Goal: Check status: Check status

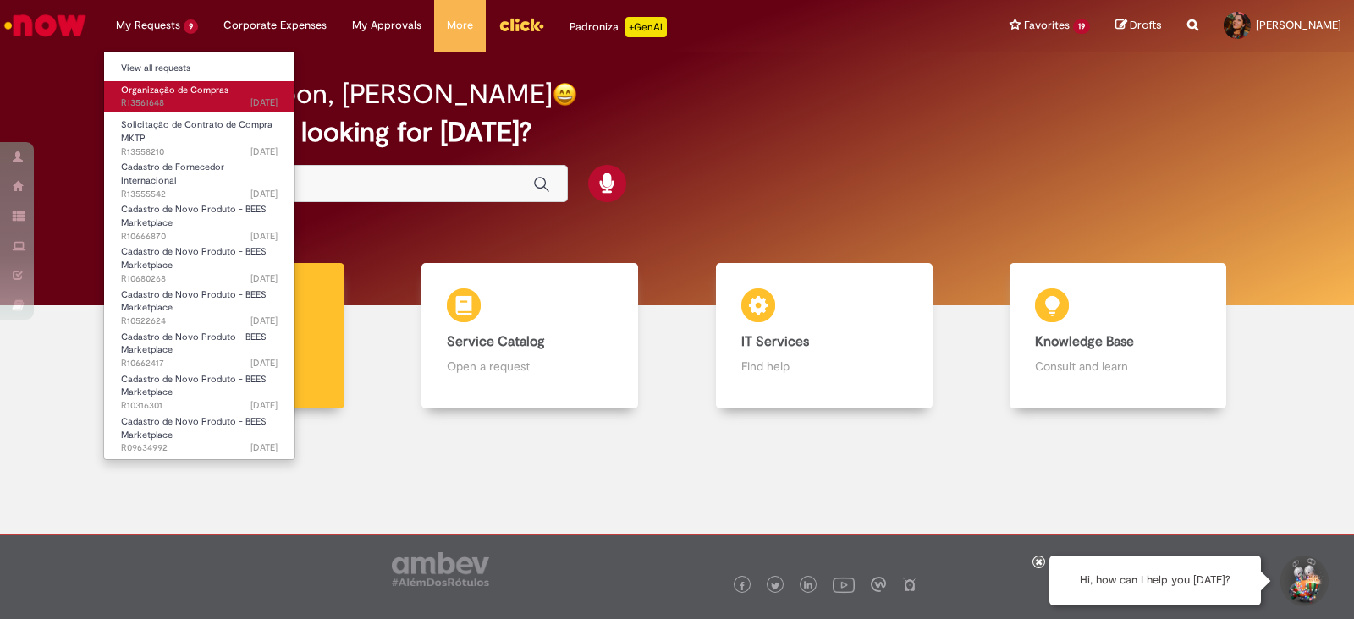
click at [159, 97] on span "6d ago 6 days ago R13561648" at bounding box center [199, 103] width 157 height 14
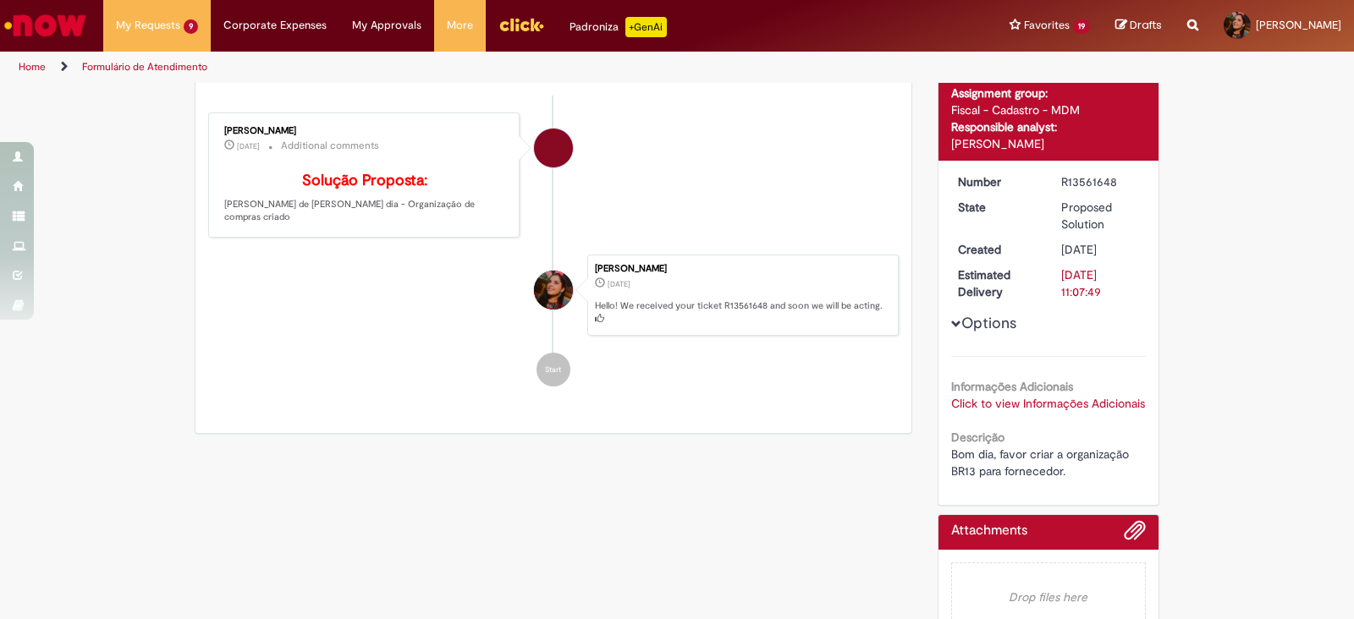
scroll to position [140, 0]
click at [1032, 404] on link "Click to view Informações Adicionais" at bounding box center [1048, 402] width 194 height 15
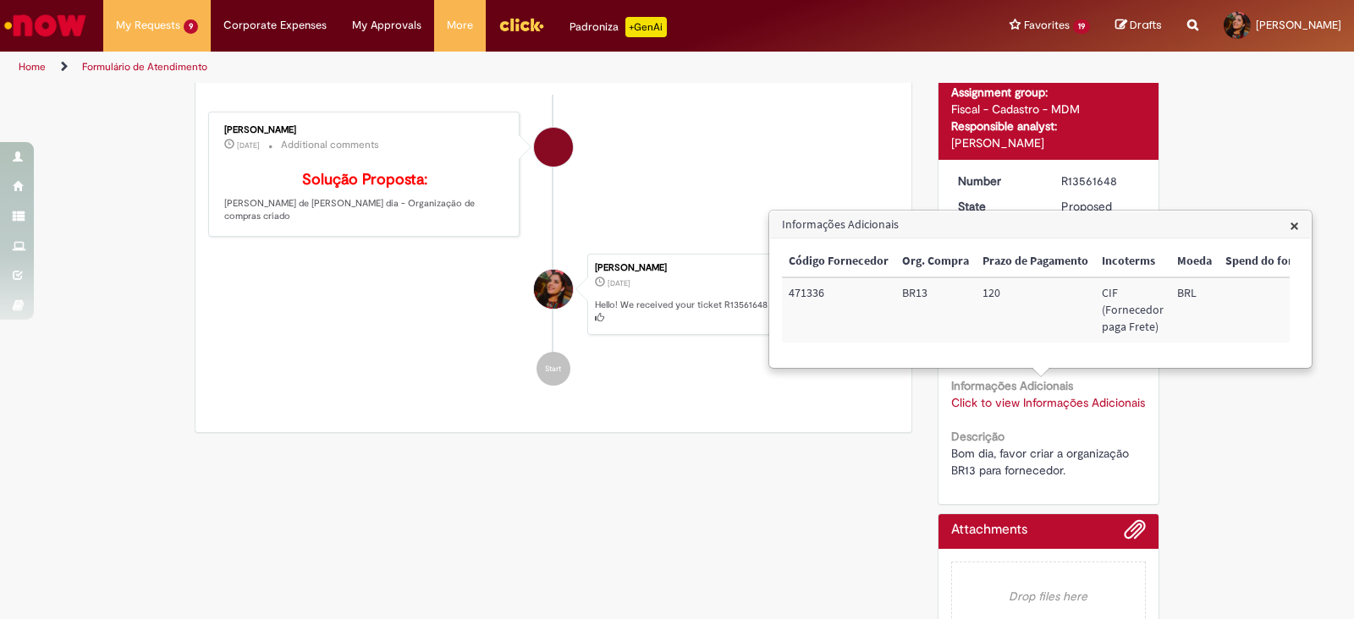
click at [47, 36] on img "Go to homepage" at bounding box center [45, 25] width 87 height 34
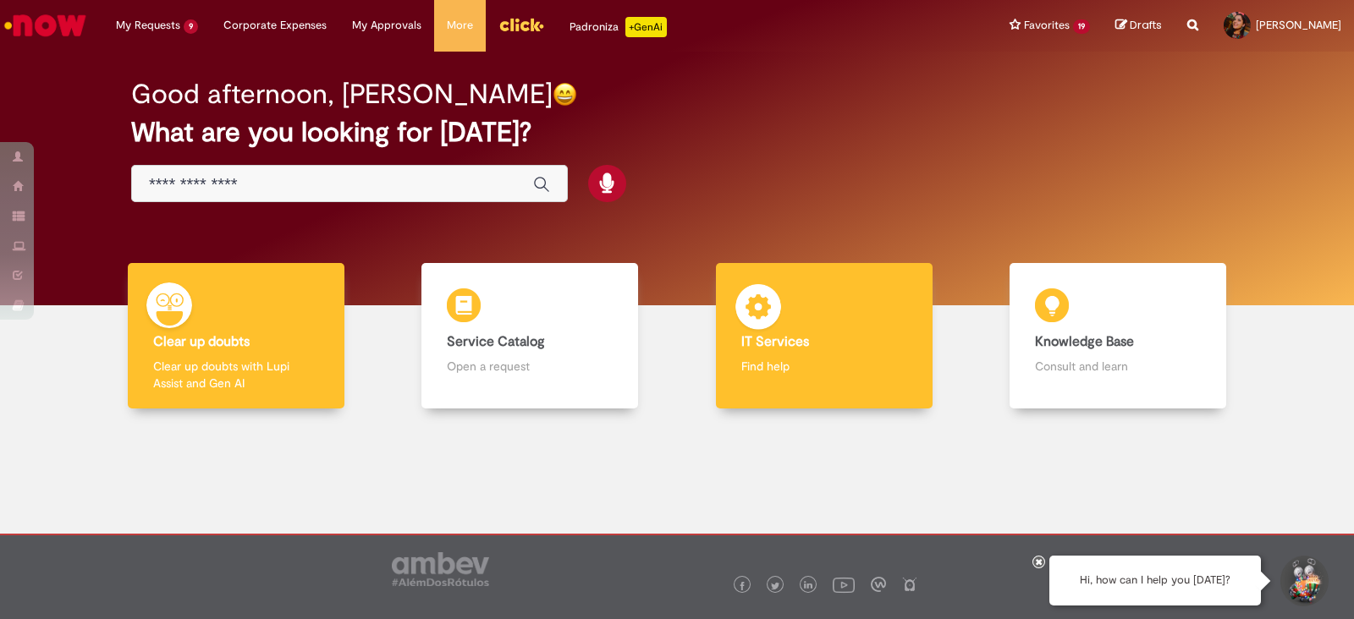
click at [811, 307] on div "IT Services IT Services Find help" at bounding box center [824, 336] width 217 height 146
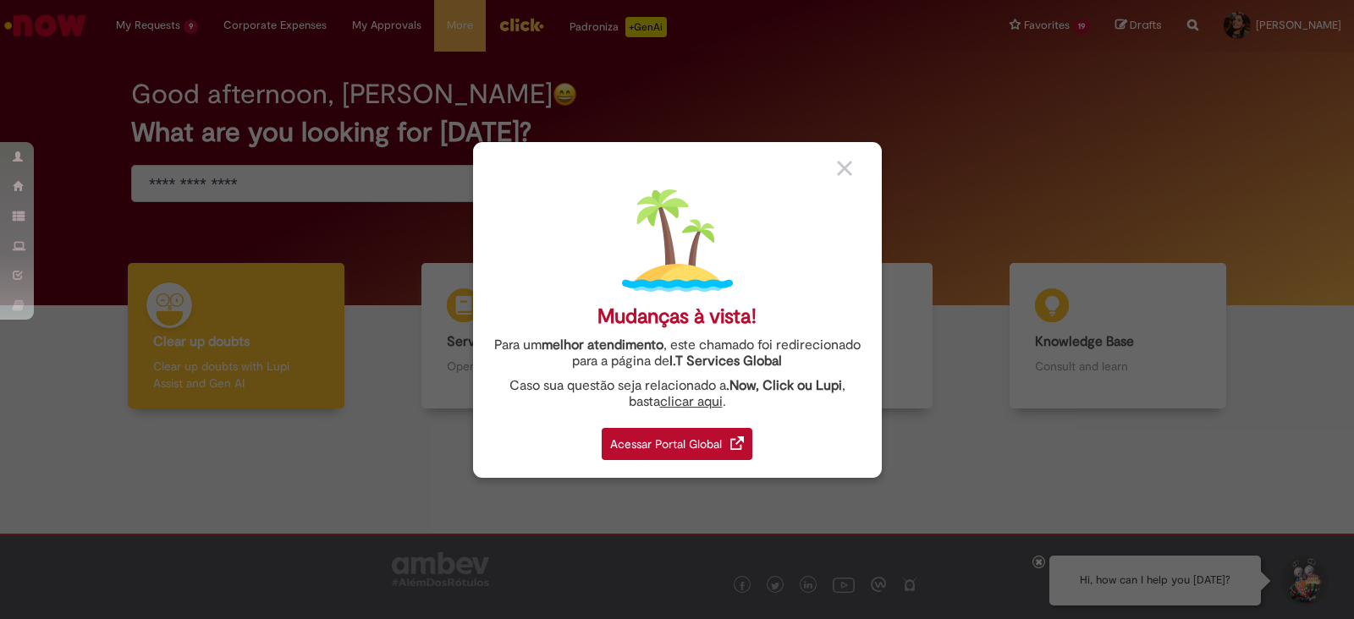
click at [651, 455] on div "Acessar Portal Global" at bounding box center [677, 444] width 151 height 32
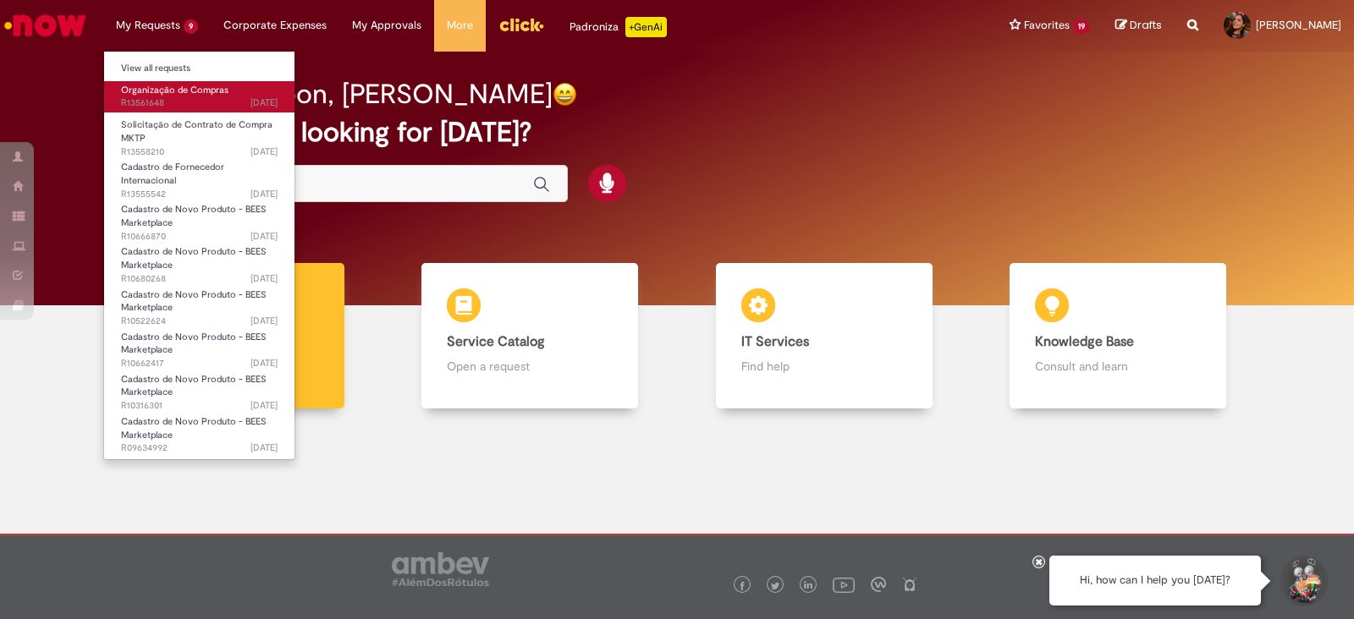
click at [173, 91] on span "Organização de Compras" at bounding box center [174, 90] width 107 height 13
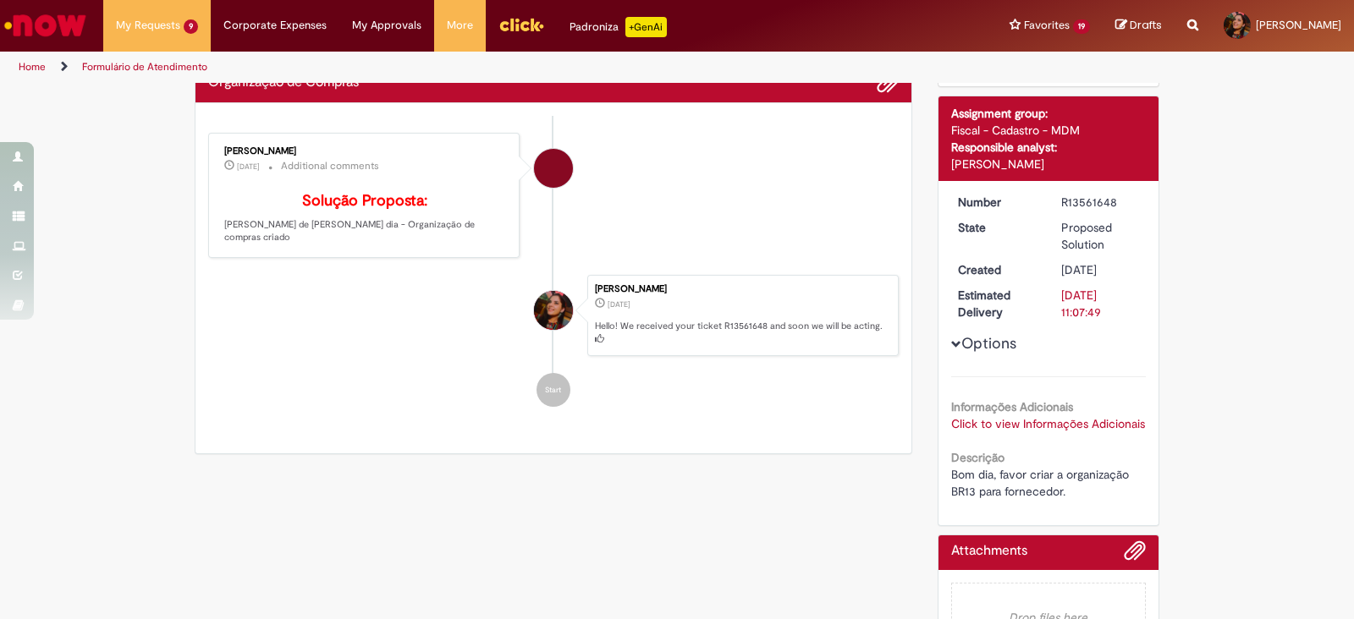
scroll to position [173, 0]
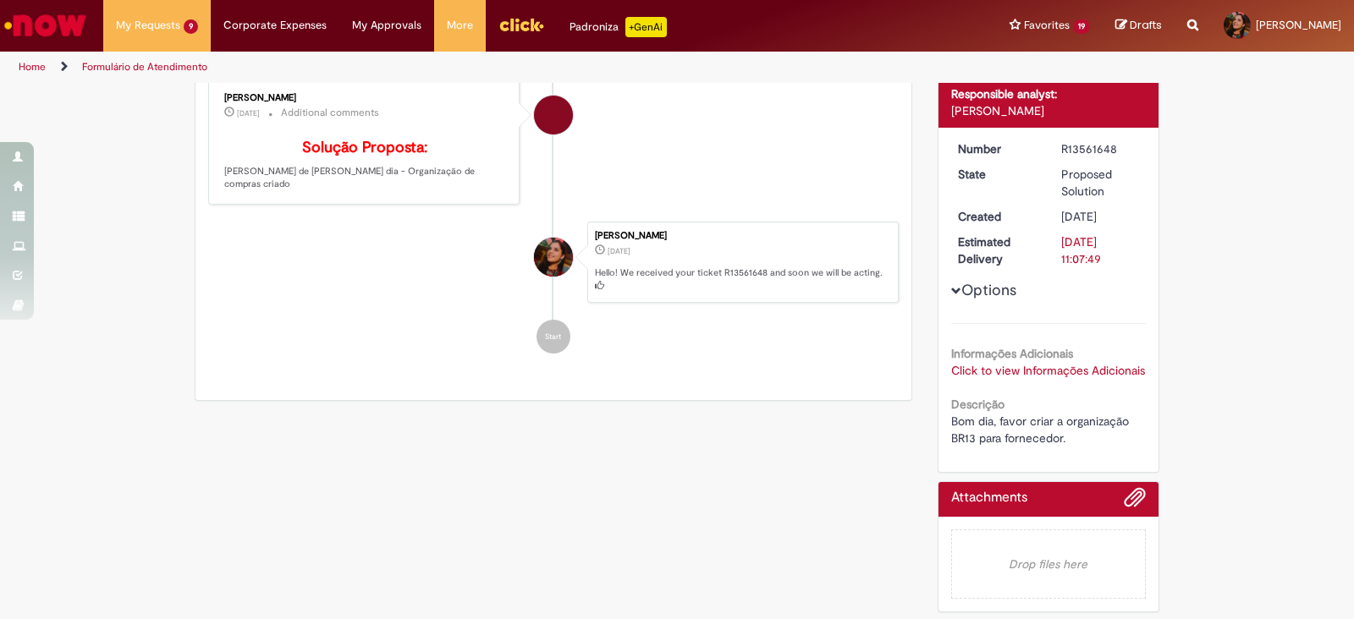
click at [1086, 375] on link "Click to view Informações Adicionais" at bounding box center [1048, 370] width 194 height 15
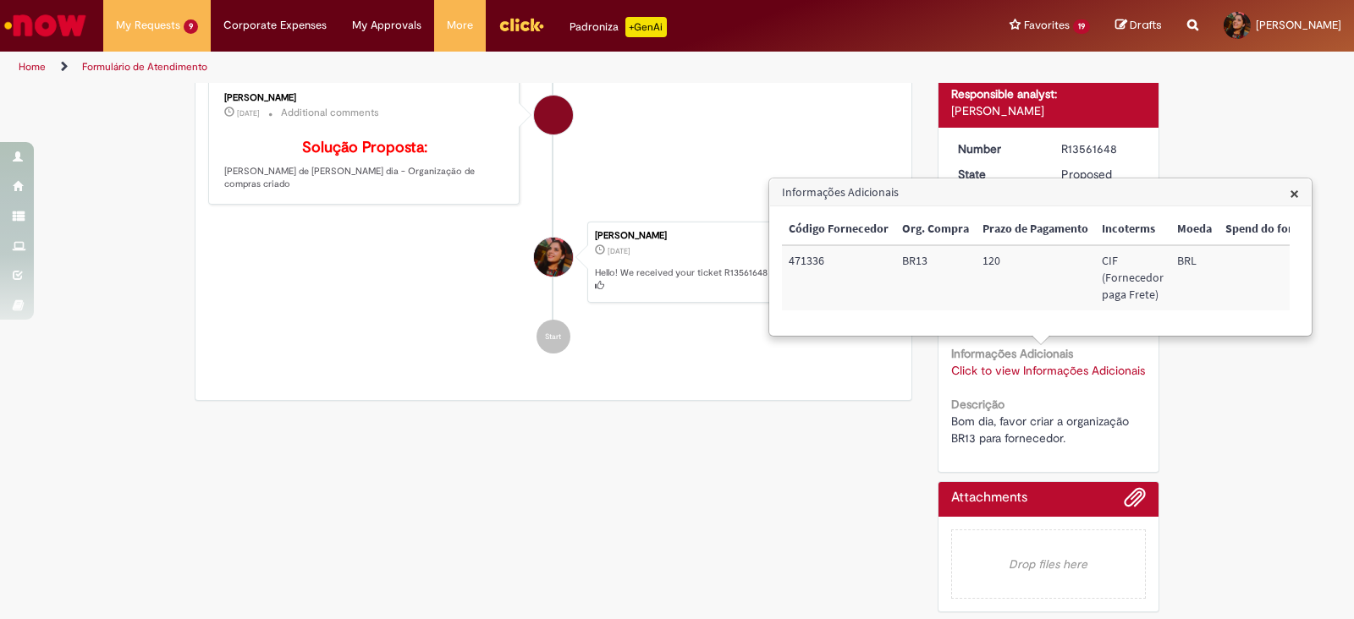
click at [1322, 458] on div "Scan Barcode Waiting for Approval Waiting for Service In Progress Validation Co…" at bounding box center [677, 266] width 1354 height 709
drag, startPoint x: 1116, startPoint y: 143, endPoint x: 1043, endPoint y: 148, distance: 72.9
click at [1048, 148] on dd "R13561648" at bounding box center [1100, 148] width 104 height 17
copy div "R13561648"
click at [351, 303] on li "[PERSON_NAME] [DATE][DATE][DATE] Hello! We received your ticket R13561648 and s…" at bounding box center [553, 262] width 690 height 81
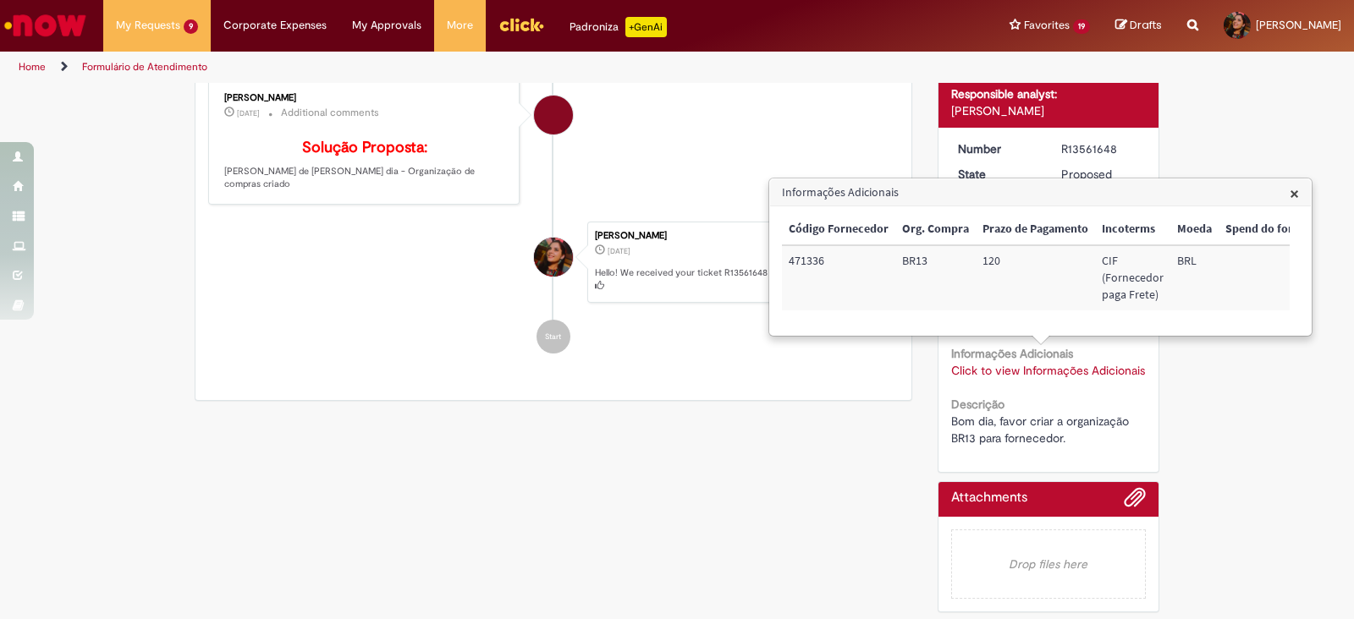
click at [690, 127] on li "[PERSON_NAME] [DATE][DATE][DATE] Additional comments Solução Proposta: [PERSON_…" at bounding box center [553, 142] width 690 height 125
click at [1294, 193] on span "×" at bounding box center [1293, 193] width 9 height 23
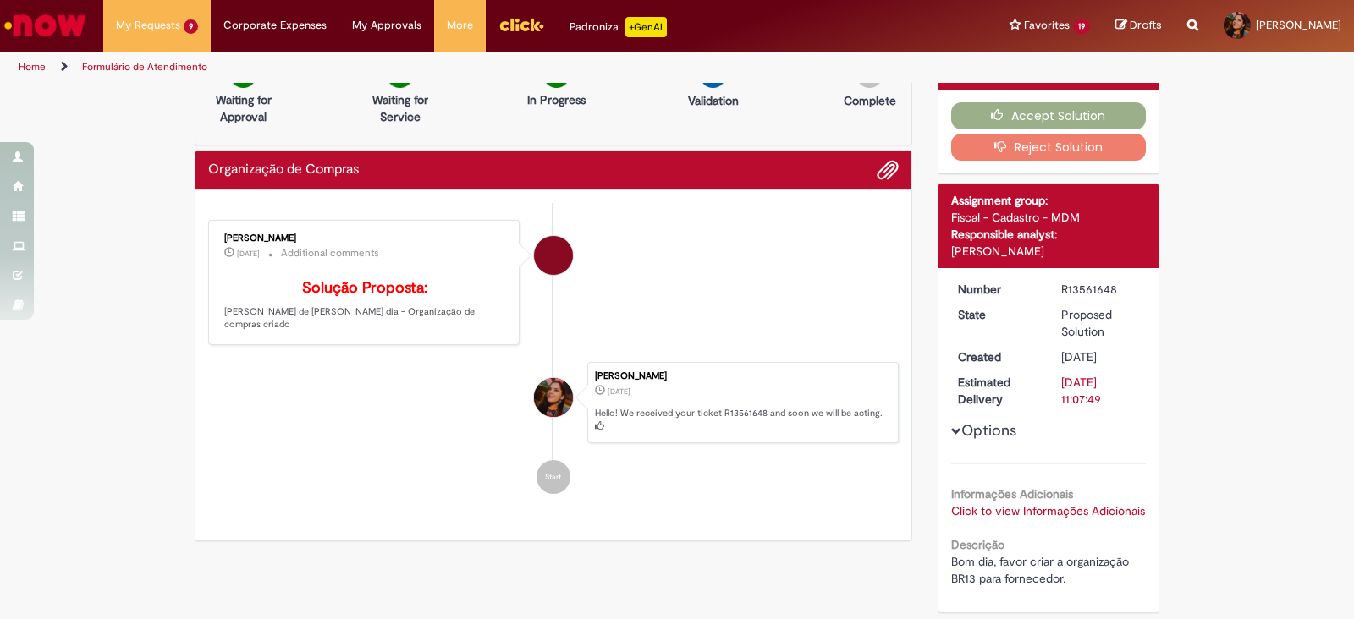
scroll to position [0, 0]
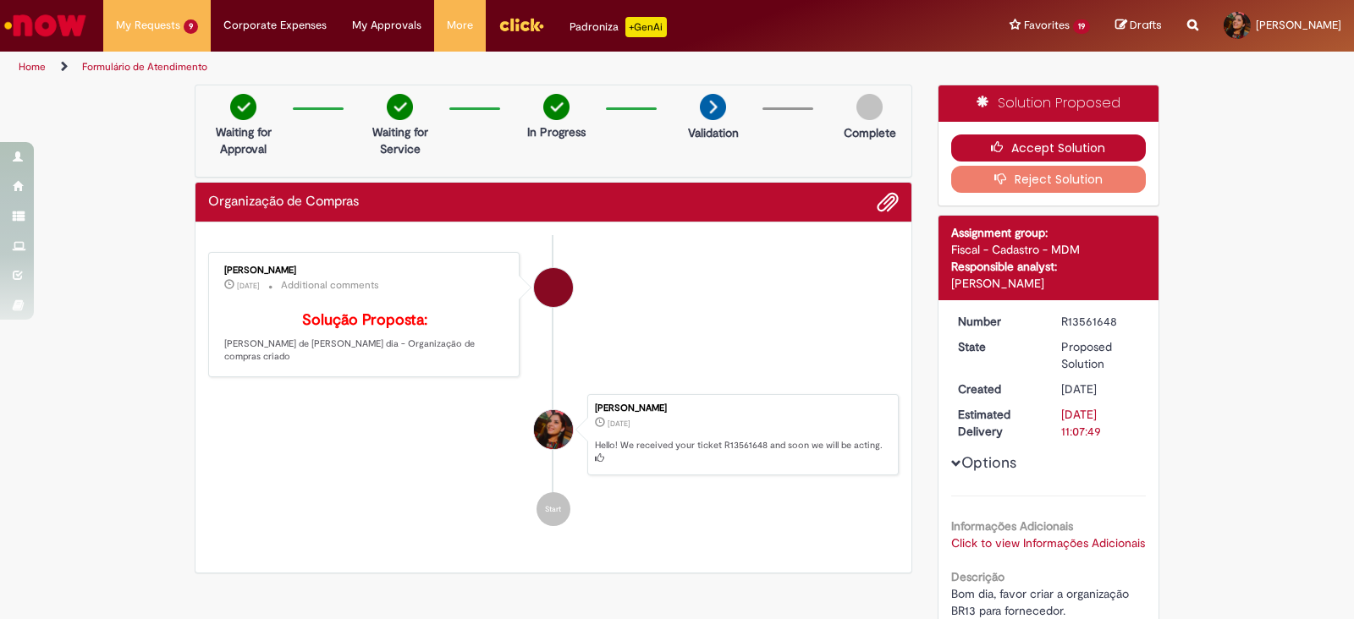
click at [1044, 146] on button "Accept Solution" at bounding box center [1048, 148] width 195 height 27
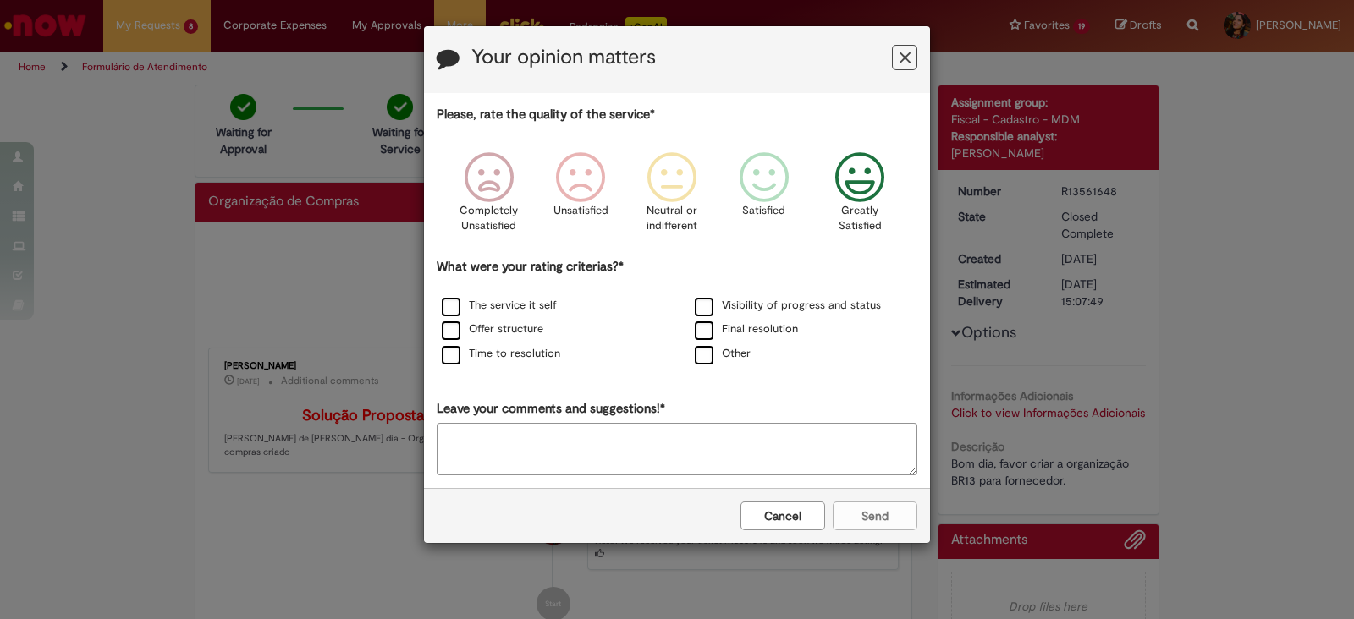
click at [877, 184] on icon "Feedback" at bounding box center [859, 177] width 63 height 51
click at [706, 302] on label "Visibility of progress and status" at bounding box center [788, 306] width 186 height 16
click at [485, 302] on label "The service it self" at bounding box center [499, 306] width 115 height 16
click at [482, 327] on label "Offer structure" at bounding box center [493, 330] width 102 height 16
click at [515, 349] on label "Time to resolution" at bounding box center [501, 354] width 118 height 16
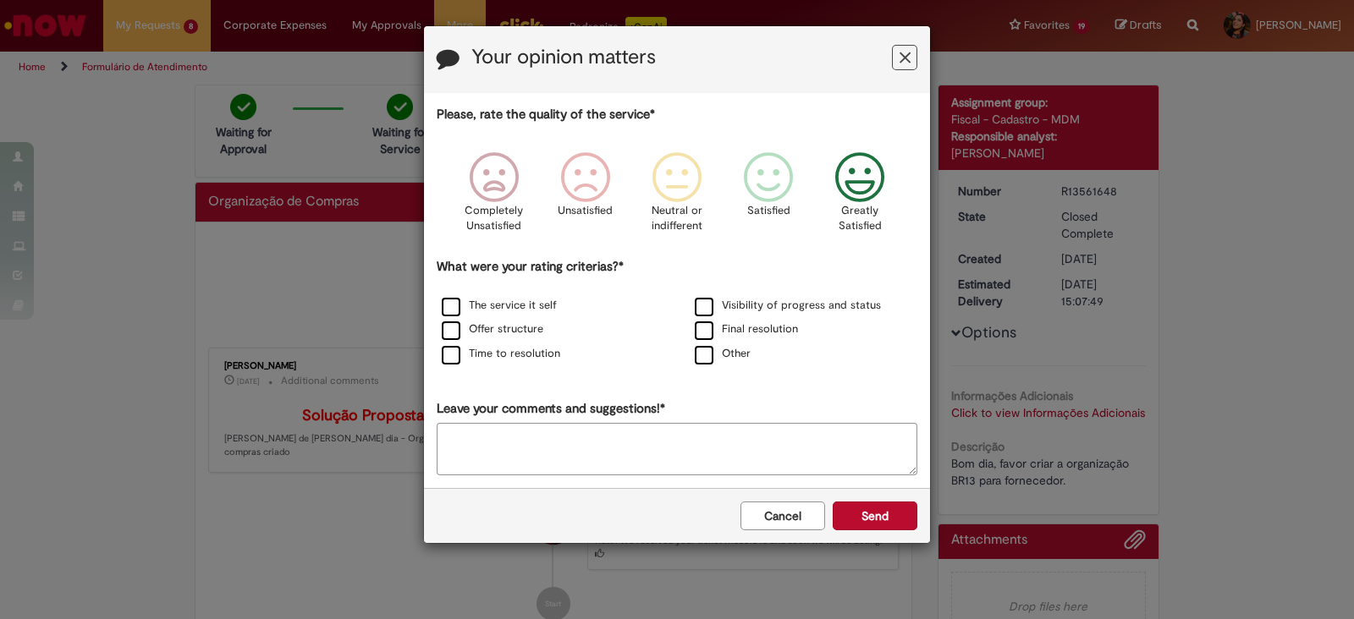
click at [712, 318] on div "Final resolution" at bounding box center [803, 330] width 253 height 25
click at [715, 326] on label "Final resolution" at bounding box center [746, 330] width 103 height 16
click at [884, 508] on button "Send" at bounding box center [875, 516] width 85 height 29
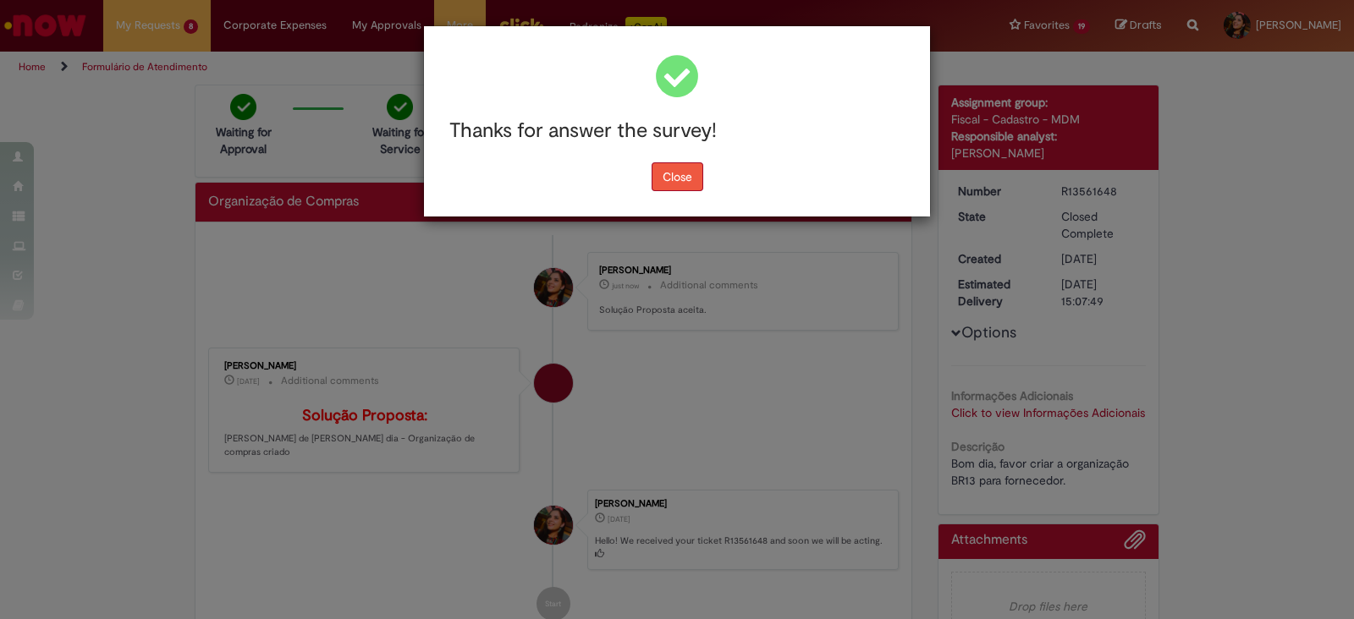
click at [679, 184] on button "Close" at bounding box center [677, 176] width 52 height 29
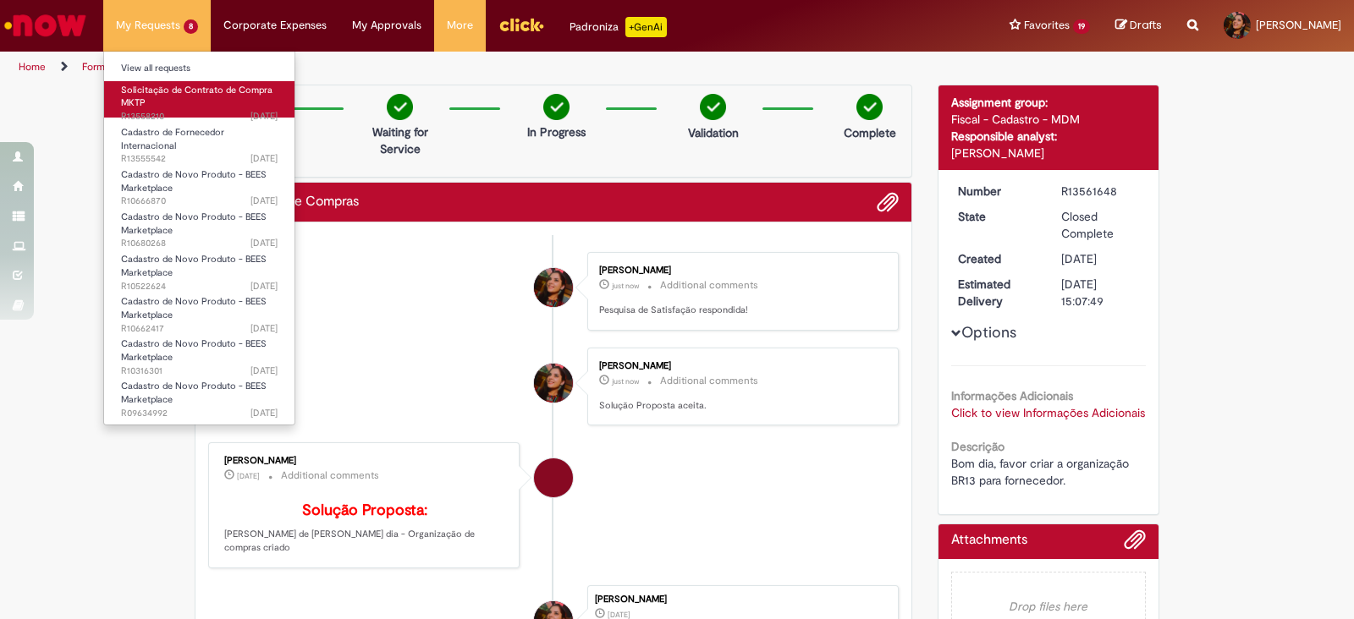
click at [206, 103] on link "Solicitação de Contrato de Compra MKTP [DATE][DATE][DATE] R13558210" at bounding box center [199, 99] width 190 height 36
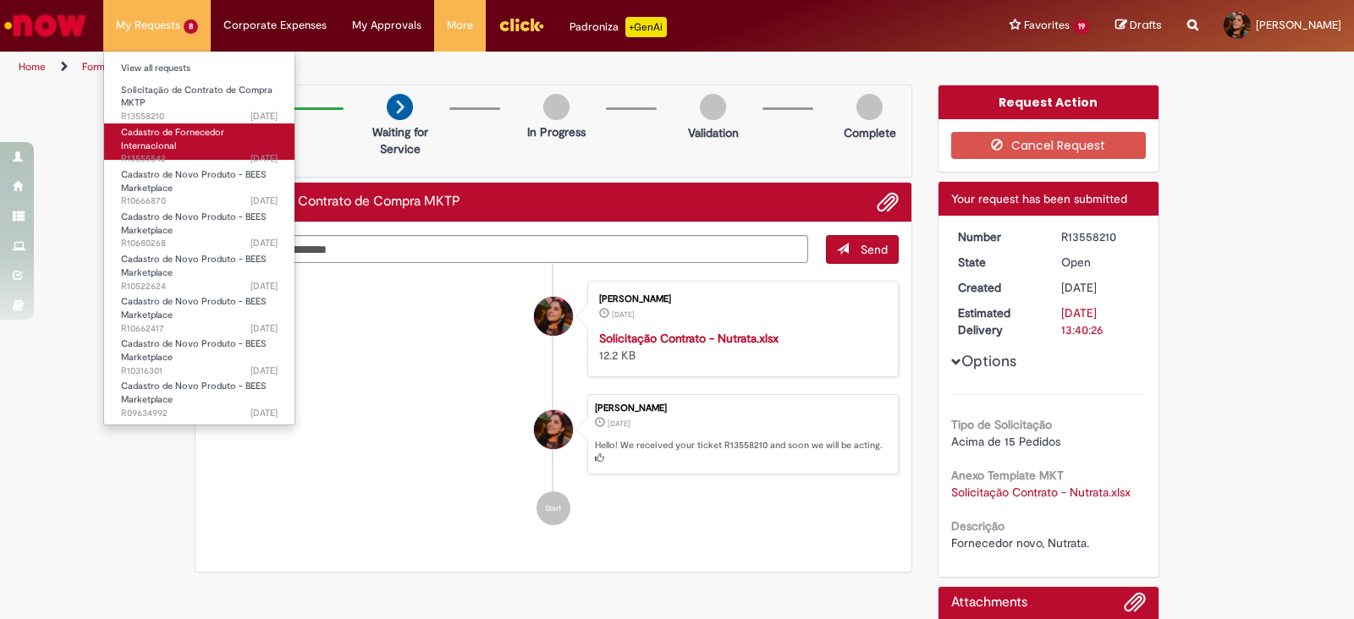
click at [201, 154] on span "[DATE][DATE][DATE] R13555542" at bounding box center [199, 159] width 157 height 14
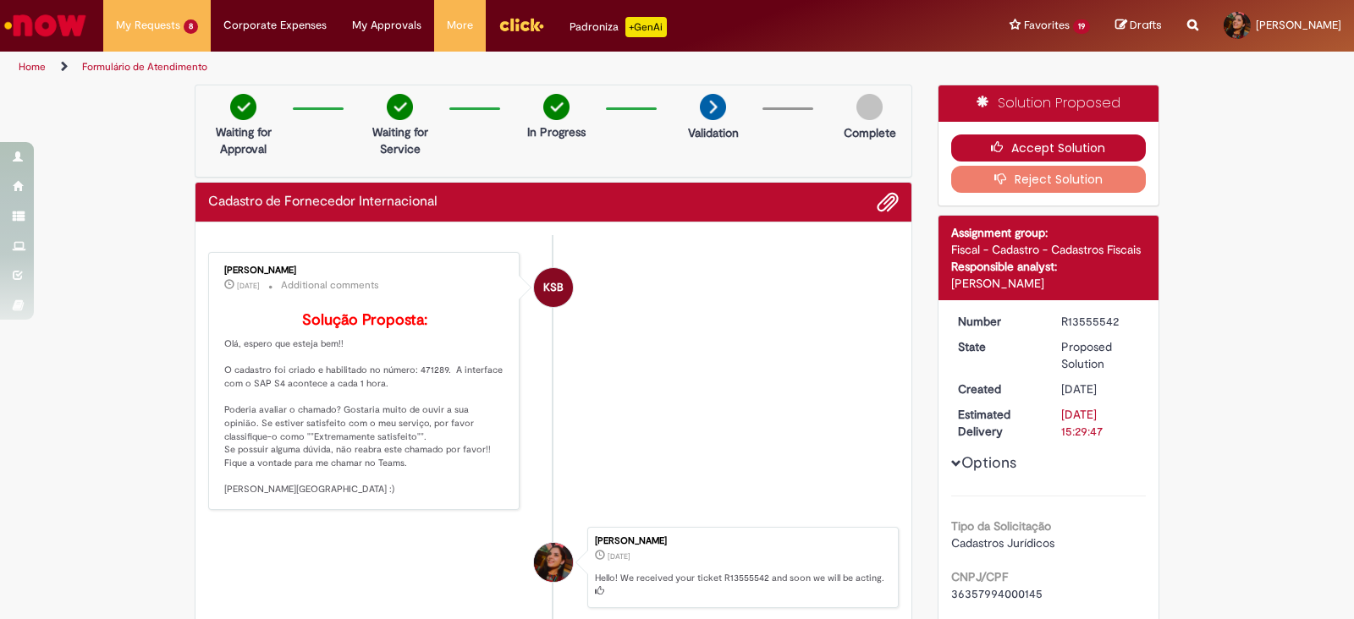
click at [1015, 146] on button "Accept Solution" at bounding box center [1048, 148] width 195 height 27
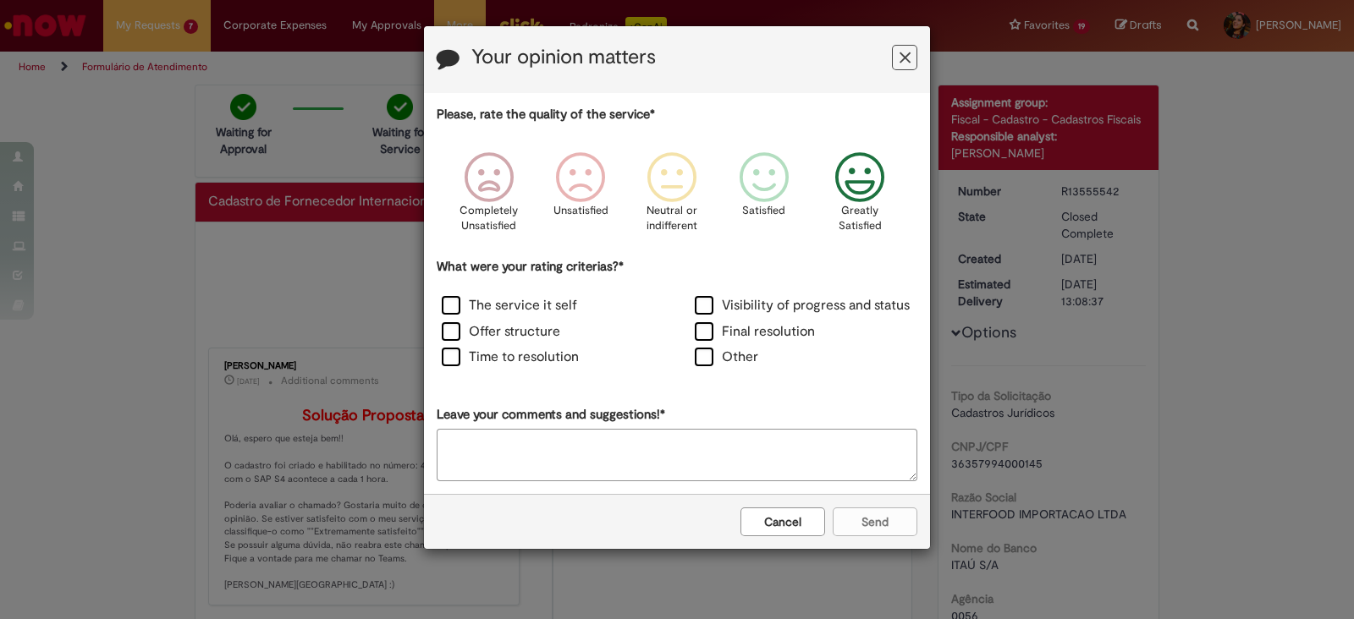
click at [866, 167] on icon "Feedback" at bounding box center [859, 177] width 63 height 51
click at [472, 306] on label "The service it self" at bounding box center [509, 305] width 135 height 19
click at [478, 332] on label "Offer structure" at bounding box center [501, 331] width 118 height 19
click at [487, 355] on label "Time to resolution" at bounding box center [510, 357] width 137 height 19
click at [772, 308] on label "Visibility of progress and status" at bounding box center [802, 305] width 215 height 19
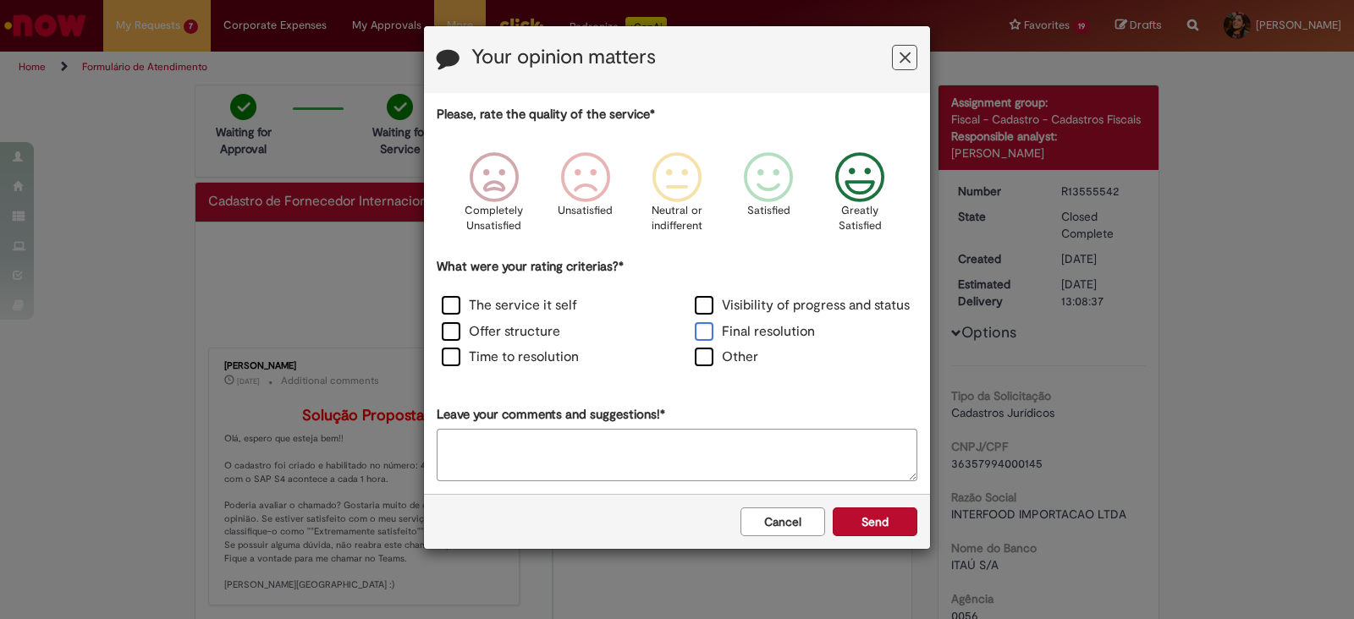
click at [768, 323] on label "Final resolution" at bounding box center [755, 331] width 120 height 19
click at [862, 524] on button "Send" at bounding box center [875, 522] width 85 height 29
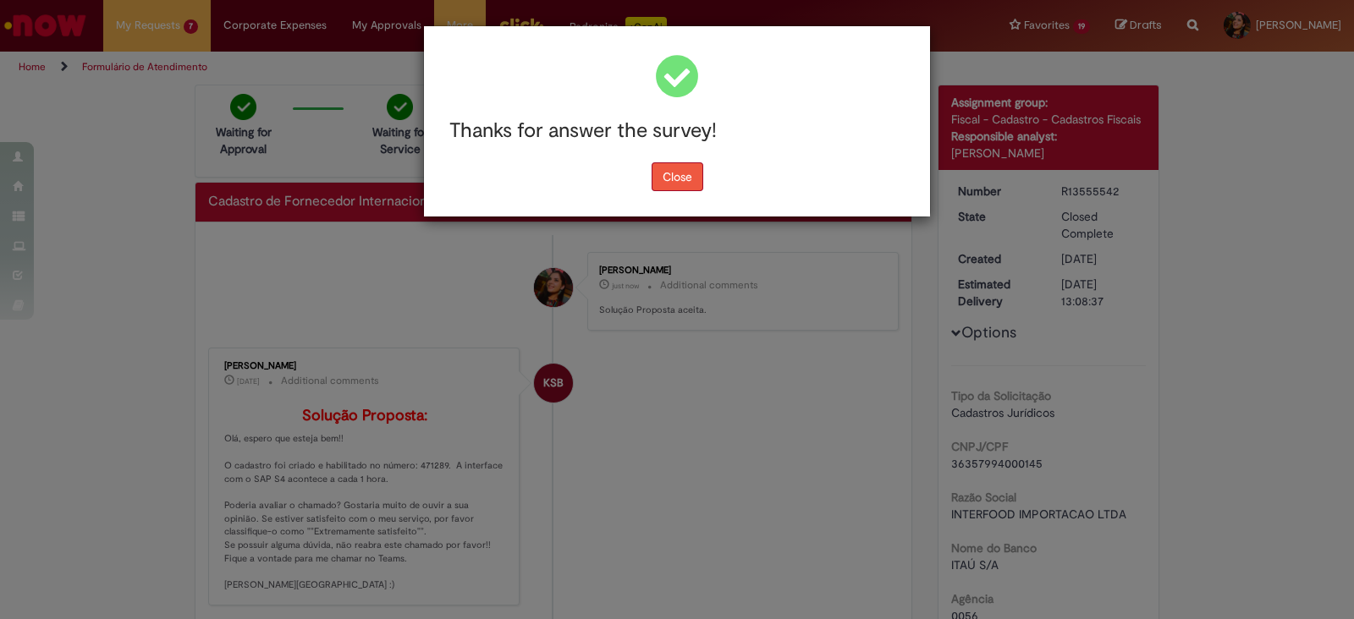
click at [679, 182] on button "Close" at bounding box center [677, 176] width 52 height 29
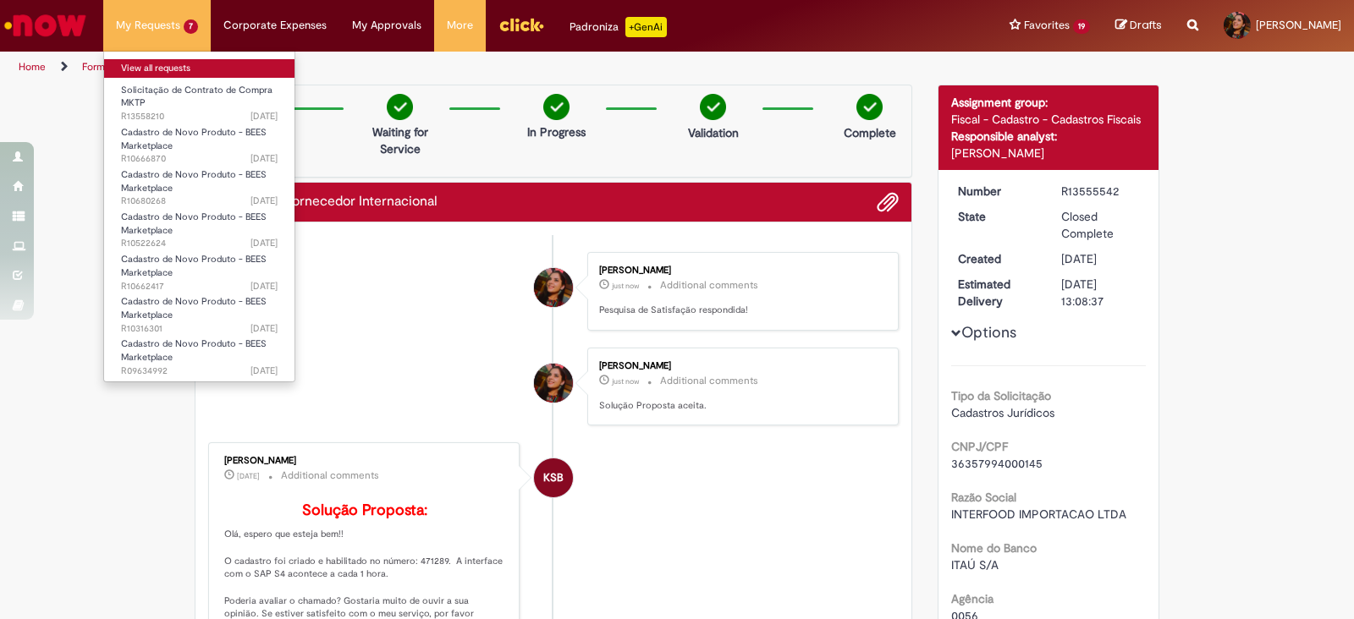
click at [158, 64] on link "View all requests" at bounding box center [199, 68] width 190 height 19
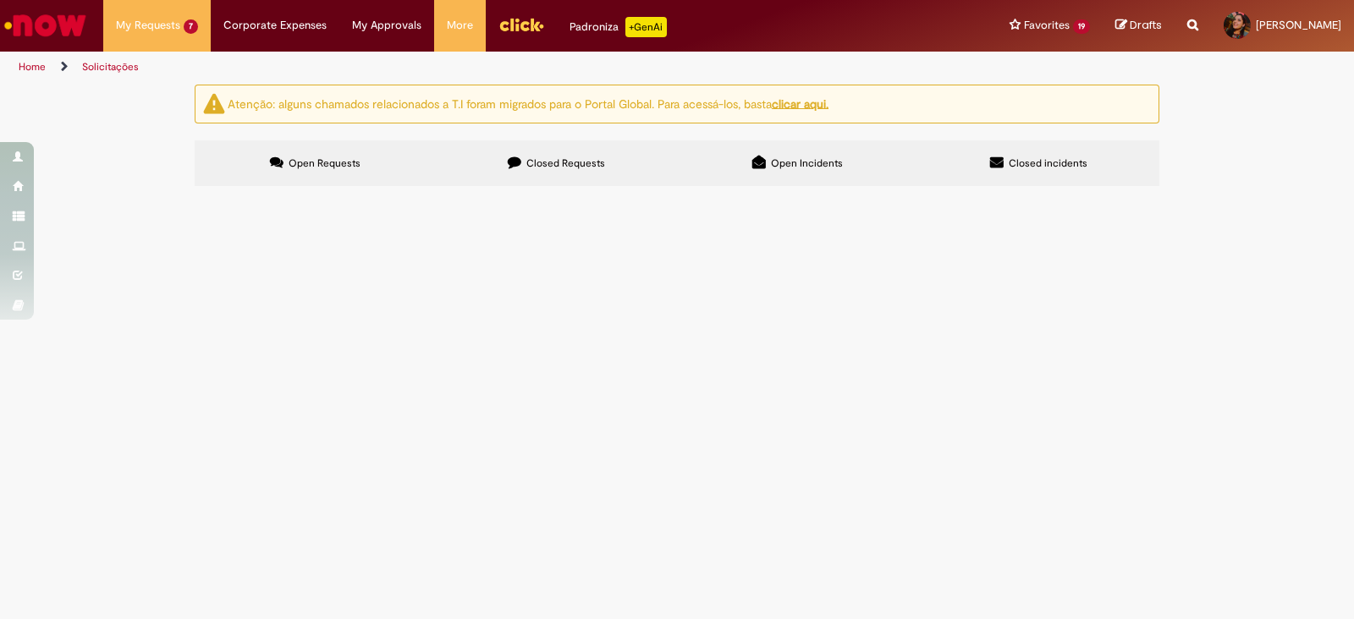
click at [556, 154] on label "Closed Requests" at bounding box center [556, 163] width 241 height 46
click at [0, 0] on span "Organização de Compras" at bounding box center [0, 0] width 0 height 0
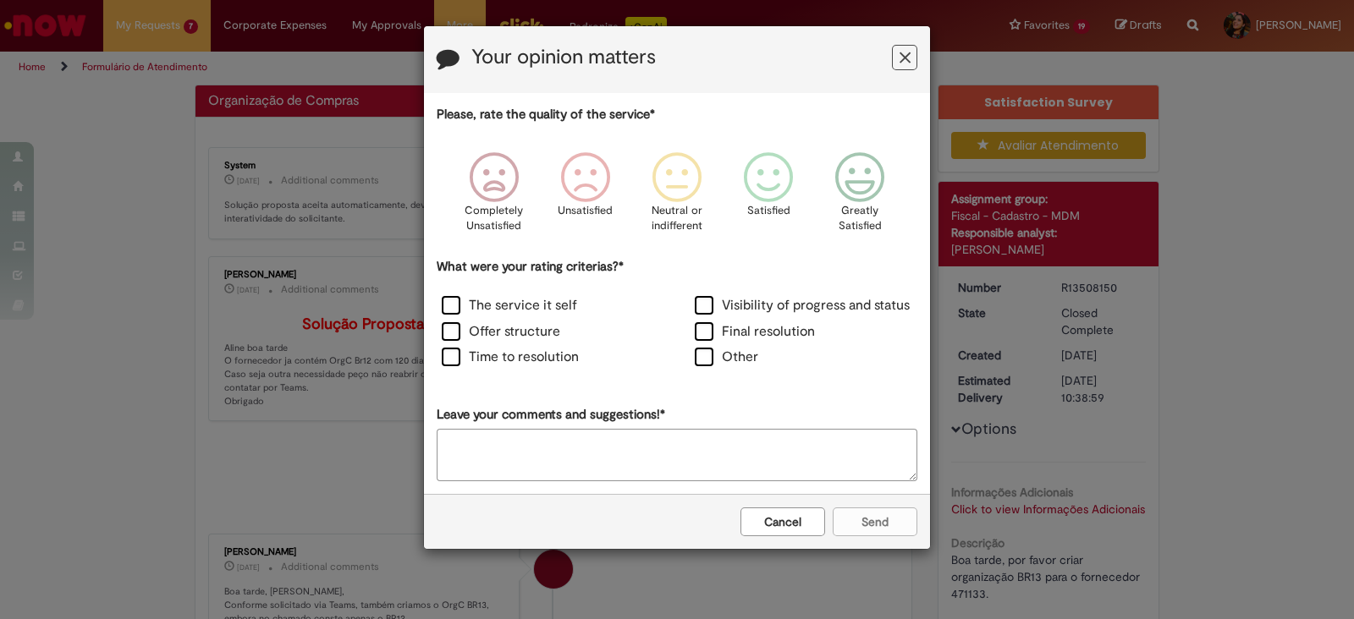
click at [910, 59] on icon "Feedback" at bounding box center [904, 58] width 11 height 18
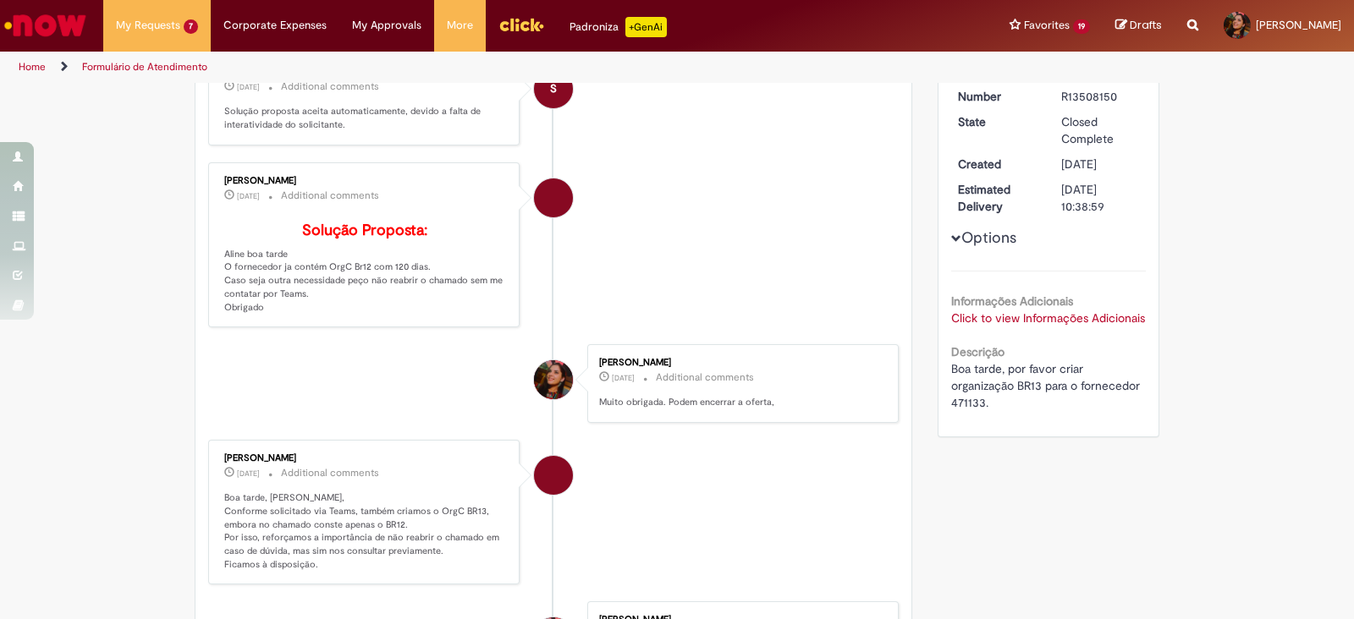
scroll to position [192, 0]
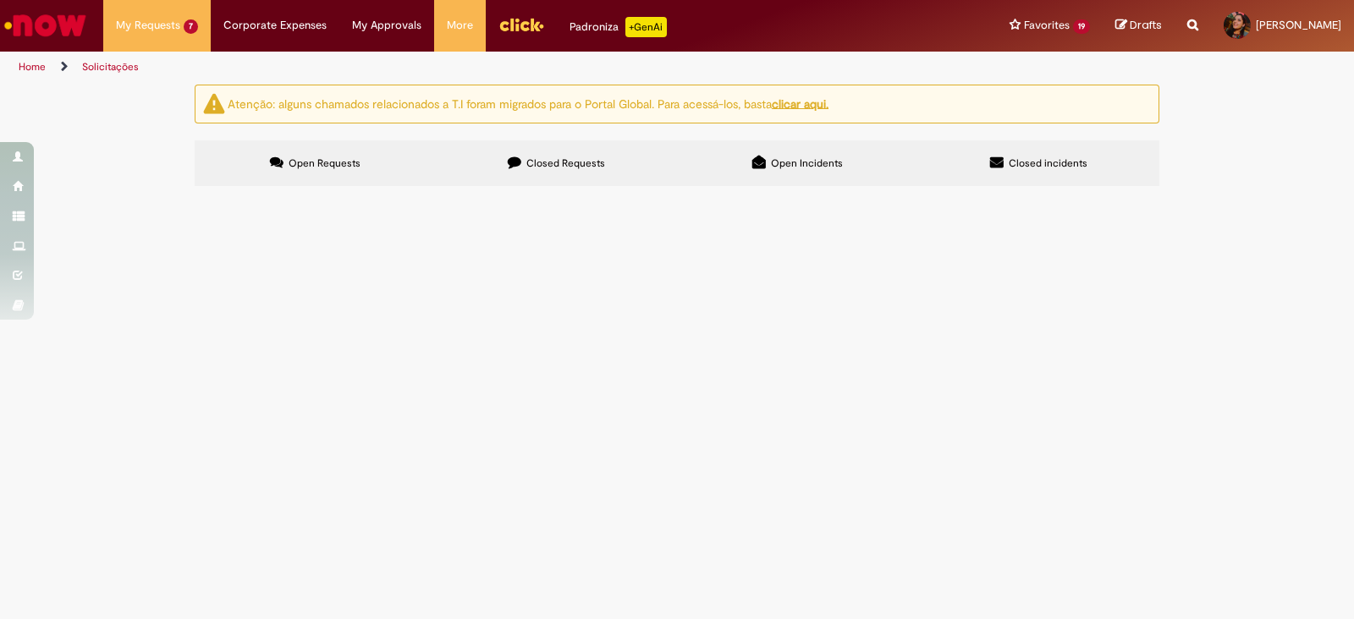
click at [567, 154] on label "Closed Requests" at bounding box center [556, 163] width 241 height 46
click at [0, 0] on span "Organização de Compras" at bounding box center [0, 0] width 0 height 0
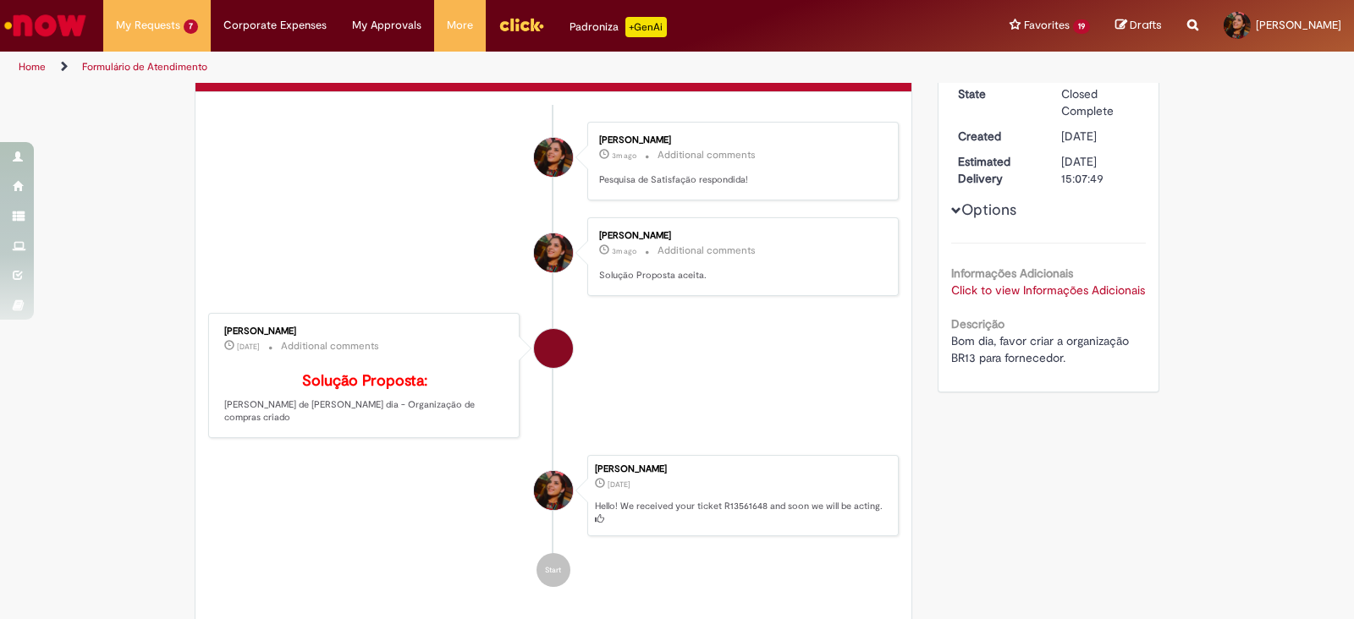
scroll to position [119, 0]
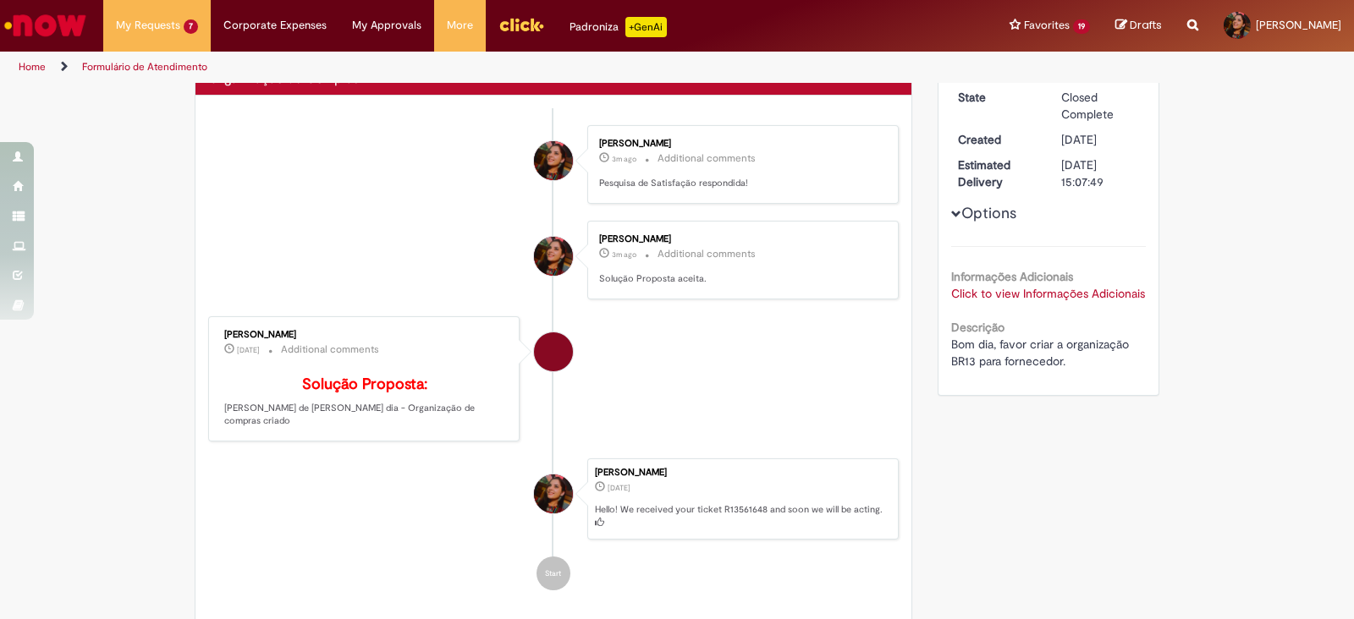
click at [1007, 294] on link "Click to view Informações Adicionais" at bounding box center [1048, 293] width 194 height 15
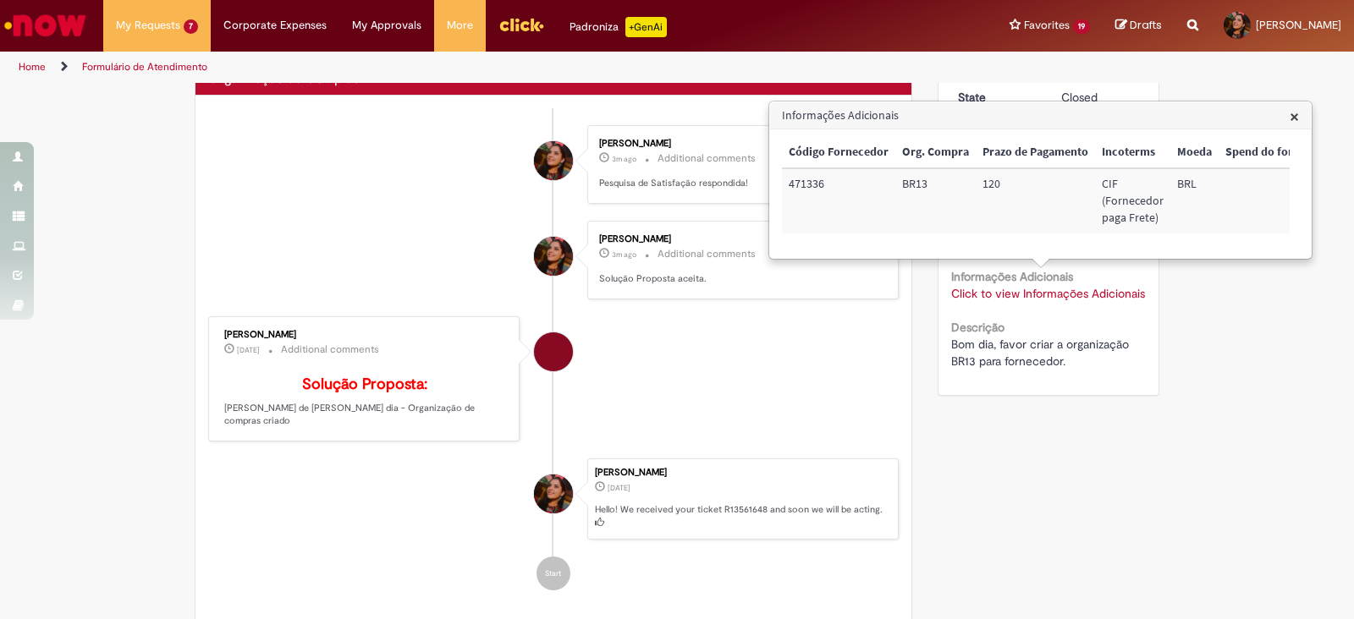
click at [732, 340] on li "[PERSON_NAME] [DATE][DATE][DATE] Additional comments Solução Proposta: [PERSON_…" at bounding box center [553, 378] width 690 height 125
click at [1295, 121] on span "×" at bounding box center [1293, 116] width 9 height 23
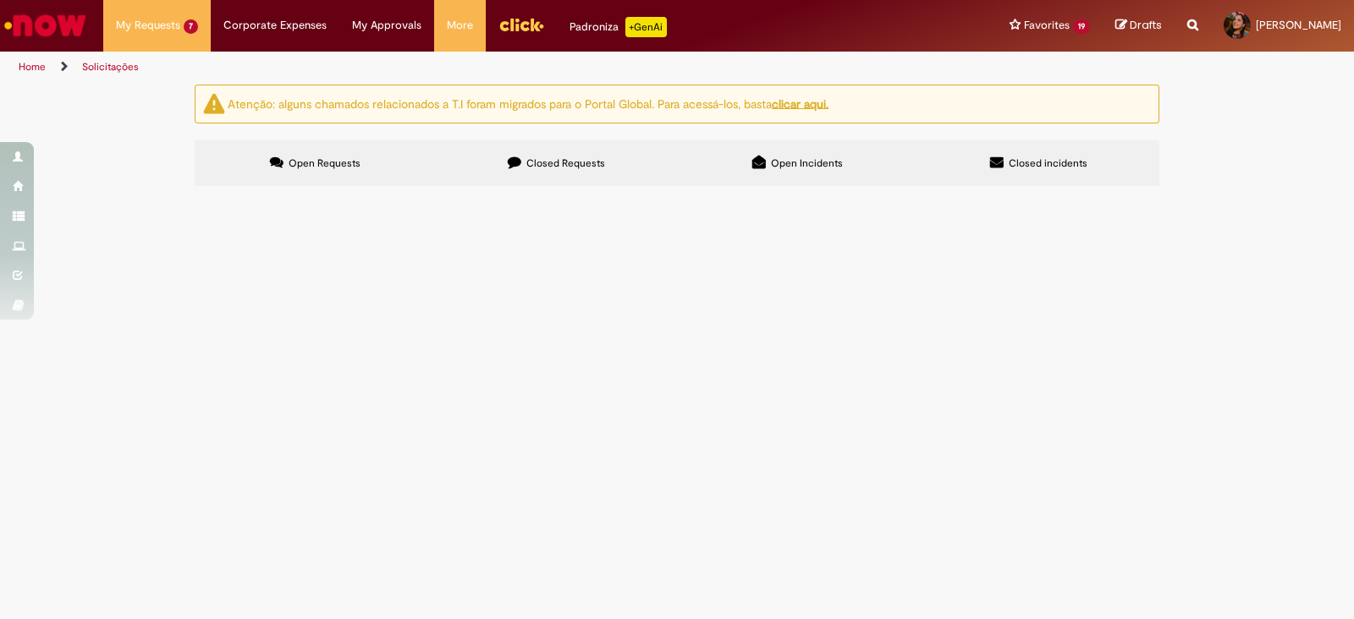
click at [523, 175] on label "Closed Requests" at bounding box center [556, 163] width 241 height 46
click at [0, 0] on span "Organização de Compras" at bounding box center [0, 0] width 0 height 0
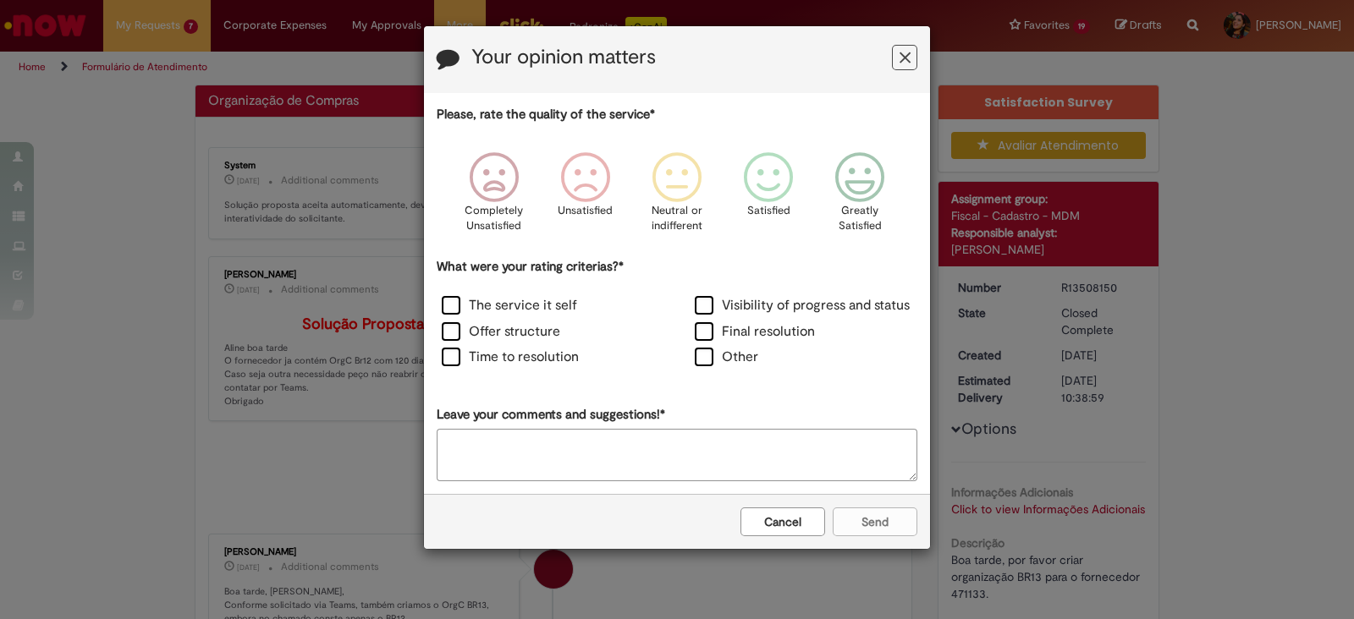
click at [901, 69] on button "Feedback" at bounding box center [904, 57] width 25 height 25
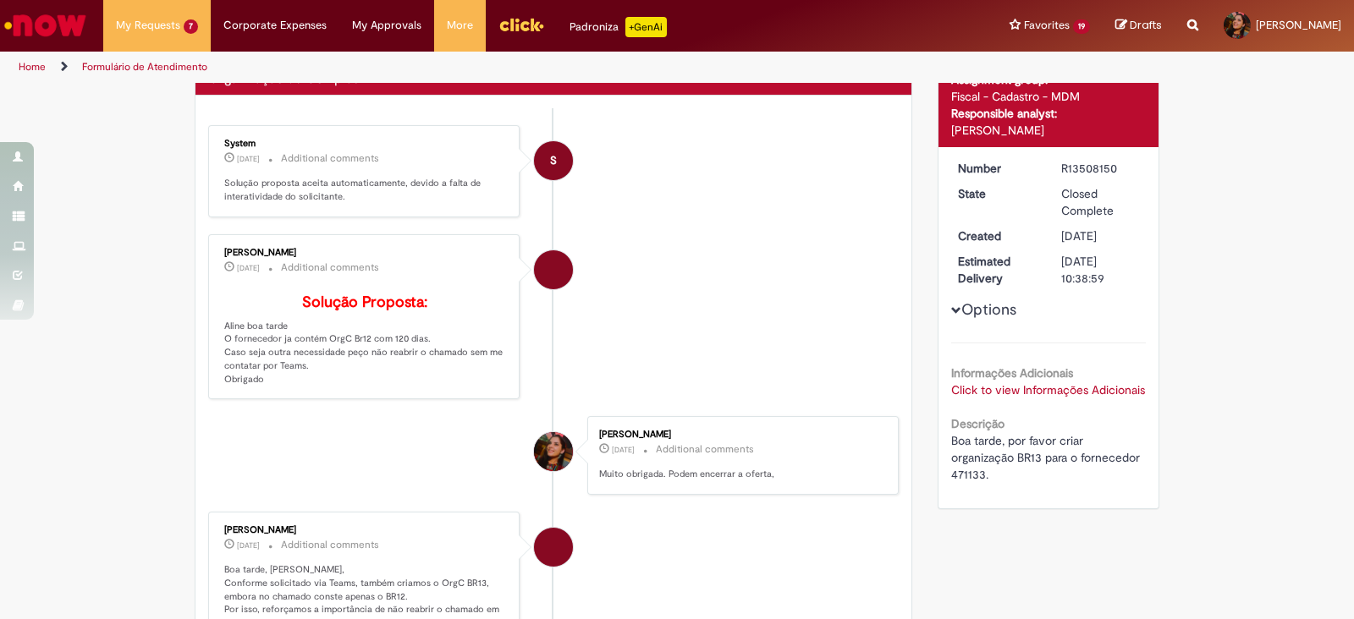
scroll to position [118, 0]
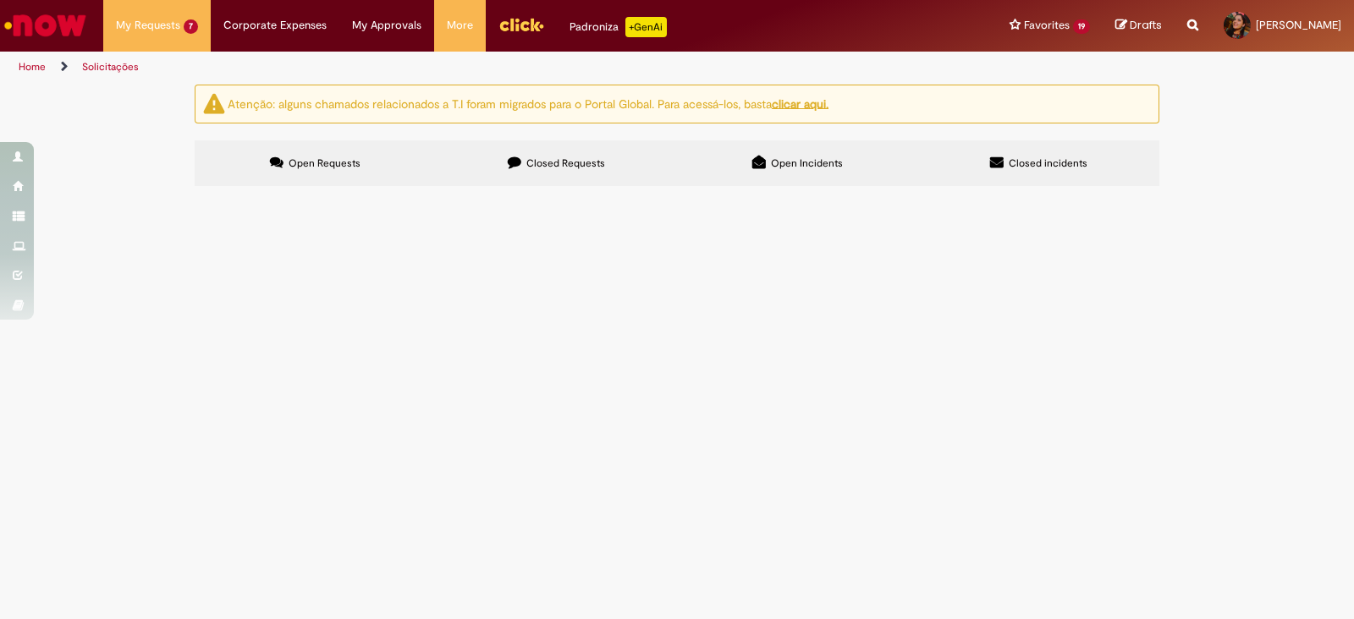
click at [571, 157] on span "Closed Requests" at bounding box center [565, 164] width 79 height 14
click at [0, 0] on span "Organização de Compras" at bounding box center [0, 0] width 0 height 0
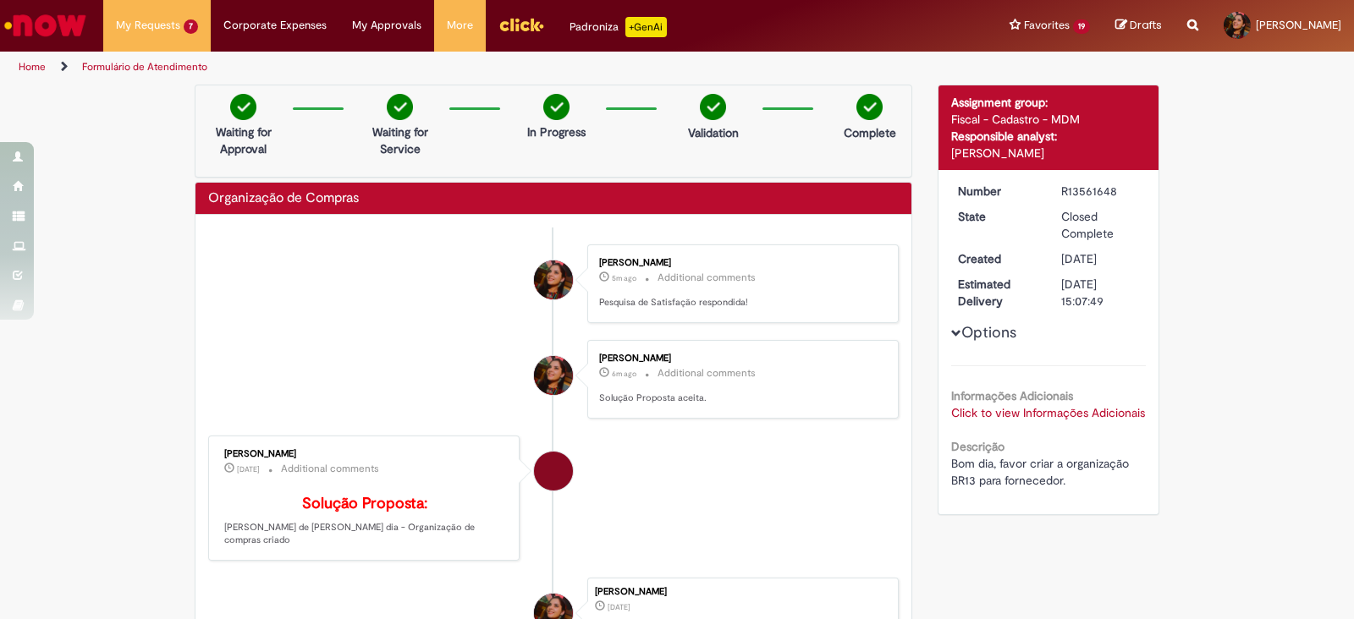
click at [1038, 410] on link "Click to view Informações Adicionais" at bounding box center [1048, 412] width 194 height 15
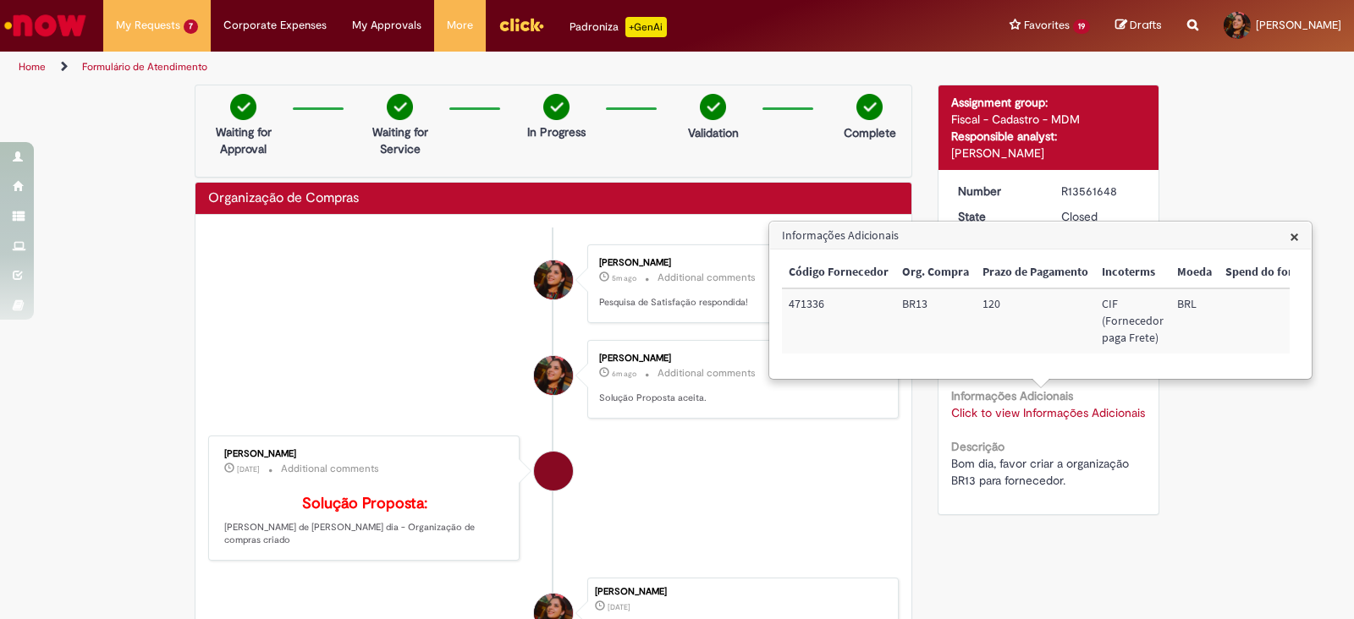
click at [724, 461] on li "[PERSON_NAME] [DATE][DATE][DATE] Additional comments Solução Proposta: [PERSON_…" at bounding box center [553, 498] width 690 height 125
click at [1292, 240] on span "×" at bounding box center [1293, 236] width 9 height 23
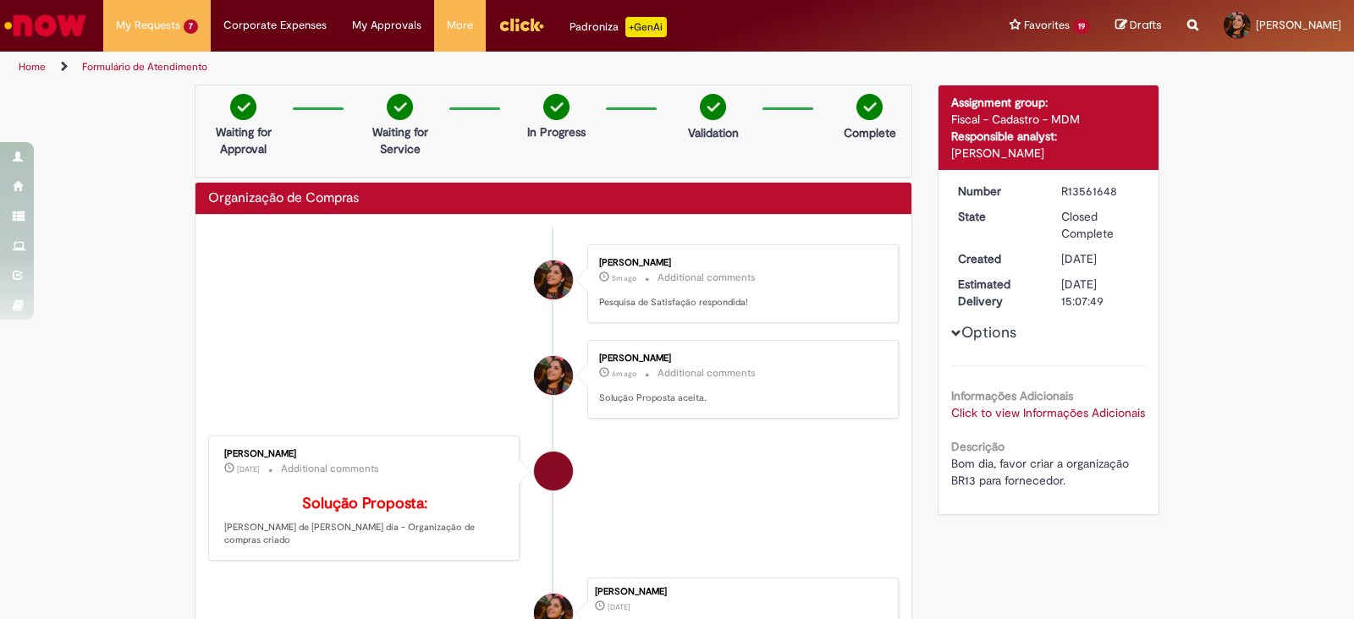
drag, startPoint x: 1109, startPoint y: 195, endPoint x: 1042, endPoint y: 189, distance: 68.0
click at [1048, 189] on dd "R13561648" at bounding box center [1100, 191] width 104 height 17
copy div "R13561648"
